Goal: Information Seeking & Learning: Learn about a topic

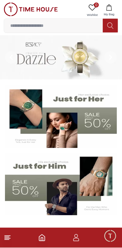
scroll to position [1171, 0]
click at [112, 238] on span "Minimize live chat window" at bounding box center [111, 236] width 18 height 18
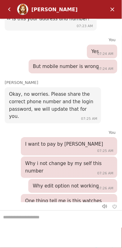
scroll to position [1164, 0]
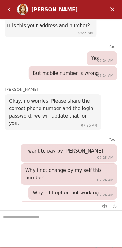
click at [116, 12] on em "Minimize" at bounding box center [113, 9] width 12 height 12
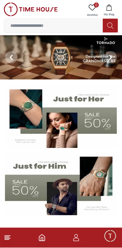
click at [77, 236] on icon "button" at bounding box center [76, 238] width 7 height 7
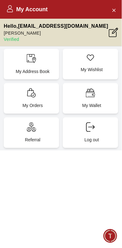
click at [116, 34] on icon at bounding box center [113, 32] width 9 height 9
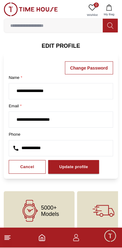
click at [71, 46] on h6 "EDIT PROFILE" at bounding box center [61, 46] width 115 height 9
click at [67, 44] on h6 "EDIT PROFILE" at bounding box center [61, 46] width 115 height 9
click at [65, 46] on h6 "EDIT PROFILE" at bounding box center [61, 46] width 115 height 9
click at [65, 42] on h6 "EDIT PROFILE" at bounding box center [61, 46] width 115 height 9
click at [66, 46] on h6 "EDIT PROFILE" at bounding box center [61, 46] width 115 height 9
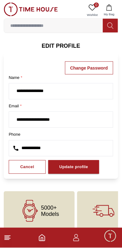
click at [66, 47] on h6 "EDIT PROFILE" at bounding box center [61, 46] width 115 height 9
click at [65, 46] on h6 "EDIT PROFILE" at bounding box center [61, 46] width 115 height 9
click at [64, 46] on h6 "EDIT PROFILE" at bounding box center [61, 46] width 115 height 9
click at [65, 44] on h6 "EDIT PROFILE" at bounding box center [61, 46] width 115 height 9
click at [66, 46] on h6 "EDIT PROFILE" at bounding box center [61, 46] width 115 height 9
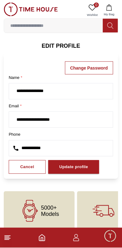
click at [66, 47] on h6 "EDIT PROFILE" at bounding box center [61, 46] width 115 height 9
click at [67, 48] on h6 "EDIT PROFILE" at bounding box center [61, 46] width 115 height 9
click at [65, 44] on h6 "EDIT PROFILE" at bounding box center [61, 46] width 115 height 9
click at [64, 43] on h6 "EDIT PROFILE" at bounding box center [61, 46] width 115 height 9
click at [65, 44] on h6 "EDIT PROFILE" at bounding box center [61, 46] width 115 height 9
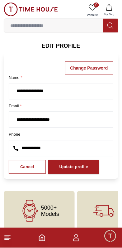
click at [65, 46] on h6 "EDIT PROFILE" at bounding box center [61, 46] width 115 height 9
click at [64, 47] on h6 "EDIT PROFILE" at bounding box center [61, 46] width 115 height 9
click at [64, 45] on h6 "EDIT PROFILE" at bounding box center [61, 46] width 115 height 9
click at [62, 43] on h6 "EDIT PROFILE" at bounding box center [61, 46] width 115 height 9
click at [63, 43] on h6 "EDIT PROFILE" at bounding box center [61, 46] width 115 height 9
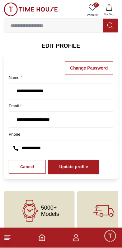
click at [62, 43] on h6 "EDIT PROFILE" at bounding box center [61, 46] width 115 height 9
click at [64, 43] on h6 "EDIT PROFILE" at bounding box center [61, 46] width 115 height 9
click at [64, 44] on h6 "EDIT PROFILE" at bounding box center [61, 46] width 115 height 9
click at [65, 45] on h6 "EDIT PROFILE" at bounding box center [61, 46] width 115 height 9
click at [68, 46] on h6 "EDIT PROFILE" at bounding box center [61, 46] width 115 height 9
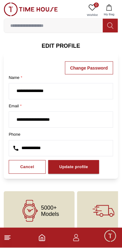
click at [65, 46] on h6 "EDIT PROFILE" at bounding box center [61, 46] width 115 height 9
click at [65, 47] on h6 "EDIT PROFILE" at bounding box center [61, 46] width 115 height 9
click at [61, 50] on section "**********" at bounding box center [61, 111] width 122 height 138
click at [62, 50] on section "**********" at bounding box center [61, 111] width 122 height 138
click at [61, 49] on h6 "EDIT PROFILE" at bounding box center [61, 46] width 115 height 9
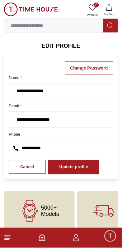
click at [61, 43] on h6 "EDIT PROFILE" at bounding box center [61, 46] width 115 height 9
click at [62, 42] on h6 "EDIT PROFILE" at bounding box center [61, 46] width 115 height 9
click at [66, 47] on h6 "EDIT PROFILE" at bounding box center [61, 46] width 115 height 9
click at [67, 46] on h6 "EDIT PROFILE" at bounding box center [61, 46] width 115 height 9
click at [65, 44] on h6 "EDIT PROFILE" at bounding box center [61, 46] width 115 height 9
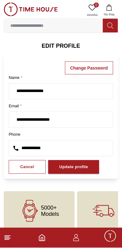
click at [66, 47] on h6 "EDIT PROFILE" at bounding box center [61, 46] width 115 height 9
click at [65, 49] on h6 "EDIT PROFILE" at bounding box center [61, 46] width 115 height 9
click at [66, 50] on section "**********" at bounding box center [61, 111] width 122 height 138
click at [68, 48] on h6 "EDIT PROFILE" at bounding box center [61, 46] width 115 height 9
click at [67, 47] on h6 "EDIT PROFILE" at bounding box center [61, 46] width 115 height 9
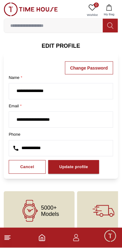
click at [72, 44] on h6 "EDIT PROFILE" at bounding box center [61, 46] width 115 height 9
click at [112, 238] on span "Minimize live chat window" at bounding box center [111, 236] width 18 height 18
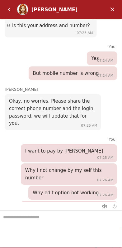
click at [73, 221] on textarea "We are here to help you" at bounding box center [61, 226] width 122 height 31
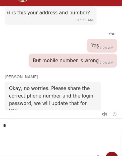
type textarea "**"
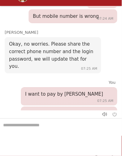
scroll to position [1258, 0]
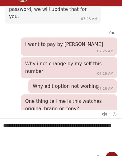
type textarea "**********"
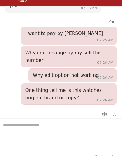
scroll to position [1280, 0]
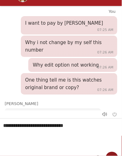
type textarea "**********"
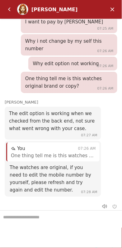
scroll to position [1214, 0]
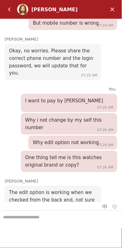
click at [114, 14] on em "Minimize" at bounding box center [113, 9] width 12 height 12
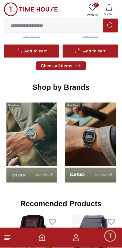
scroll to position [522, 0]
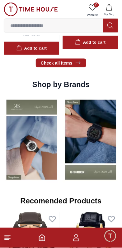
click at [87, 154] on img at bounding box center [91, 140] width 56 height 88
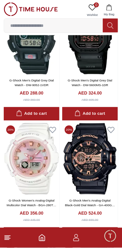
scroll to position [1068, 0]
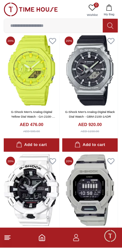
scroll to position [1642, 0]
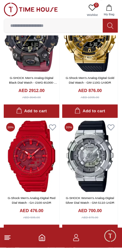
scroll to position [4808, 0]
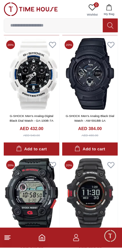
scroll to position [5977, 0]
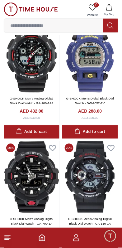
scroll to position [6673, 0]
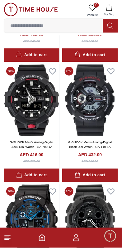
scroll to position [6134, 0]
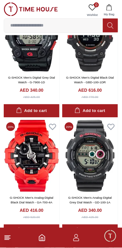
scroll to position [5975, 0]
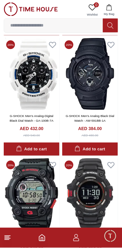
scroll to position [3678, 0]
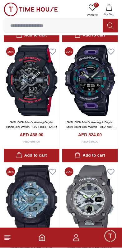
scroll to position [3602, 0]
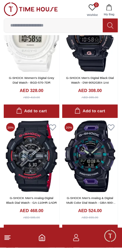
scroll to position [1352, 0]
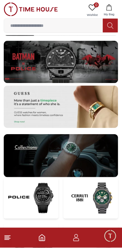
scroll to position [522, 0]
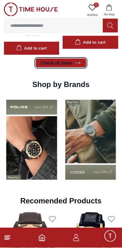
click at [77, 59] on link "Check all items" at bounding box center [61, 63] width 51 height 9
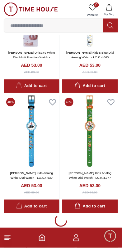
scroll to position [1086, 0]
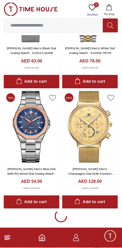
scroll to position [2273, 0]
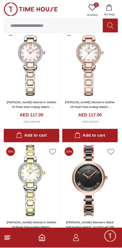
scroll to position [3459, 0]
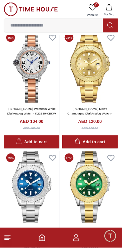
scroll to position [4646, 0]
